Goal: Find specific page/section: Find specific page/section

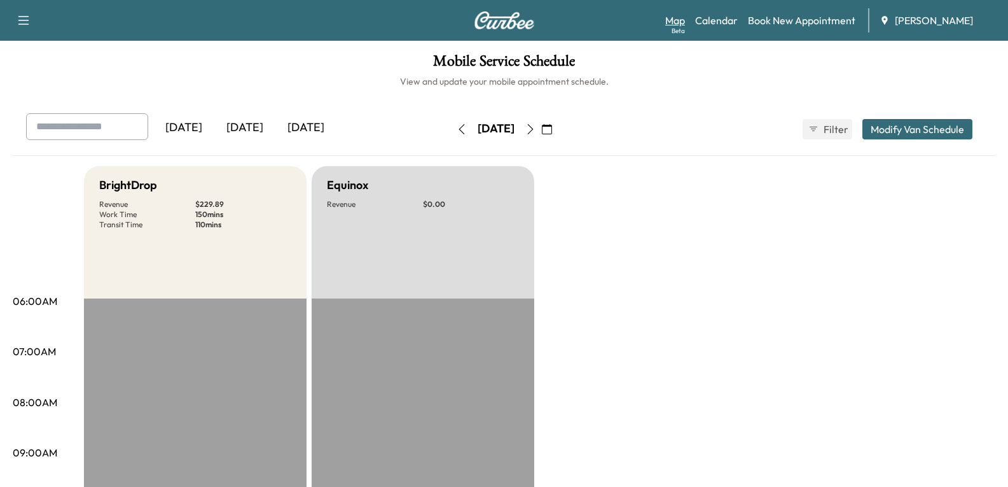
click at [676, 22] on link "Map Beta" at bounding box center [676, 20] width 20 height 15
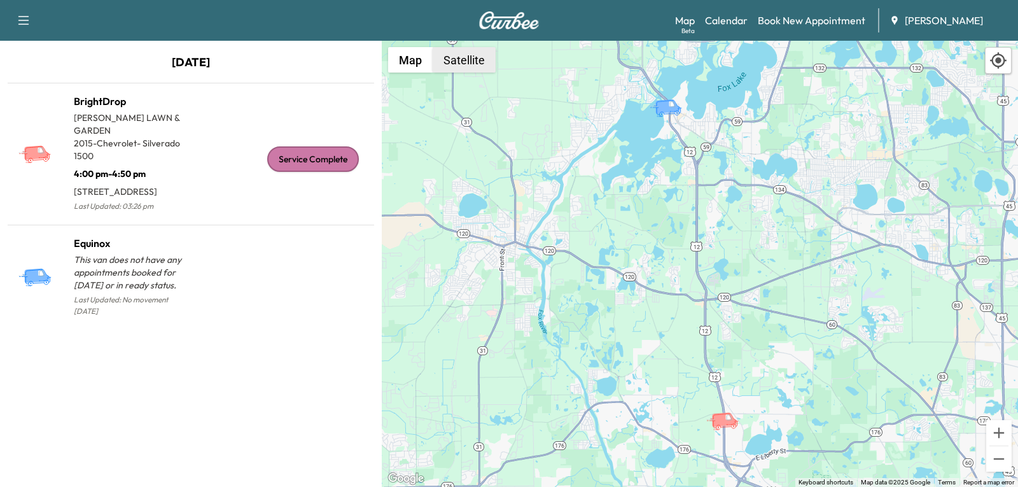
click at [466, 64] on button "Satellite" at bounding box center [464, 59] width 63 height 25
click at [468, 57] on button "Satellite" at bounding box center [464, 59] width 63 height 25
